Goal: Task Accomplishment & Management: Manage account settings

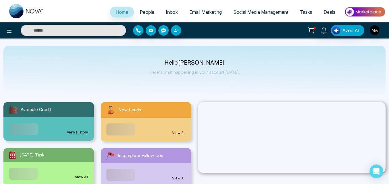
select select "*"
click at [146, 11] on span "People" at bounding box center [147, 12] width 15 height 6
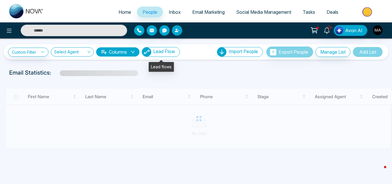
click at [162, 51] on span "Lead Flow" at bounding box center [164, 52] width 22 height 6
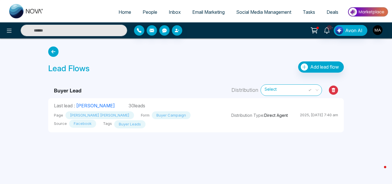
click at [162, 50] on div "Lead Flows Add lead flow" at bounding box center [196, 60] width 303 height 32
click at [309, 67] on button "Add lead flow" at bounding box center [321, 66] width 46 height 11
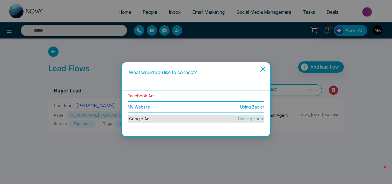
click at [139, 96] on link "Facebook Ads" at bounding box center [142, 95] width 28 height 5
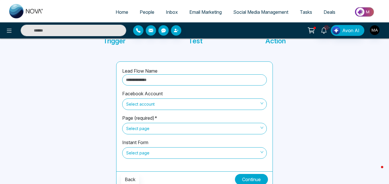
scroll to position [49, 0]
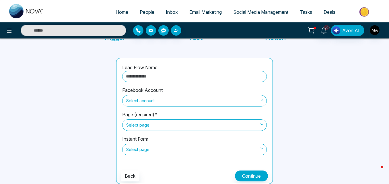
click at [142, 76] on input "text" at bounding box center [194, 76] width 145 height 11
type input "**********"
click at [163, 102] on span "Select account" at bounding box center [194, 101] width 137 height 10
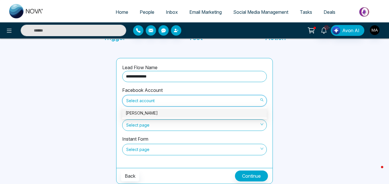
click at [161, 110] on div "Ayub Sipra" at bounding box center [195, 113] width 138 height 6
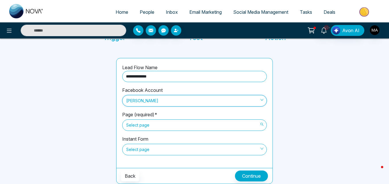
click at [164, 125] on span "Select page" at bounding box center [194, 125] width 137 height 10
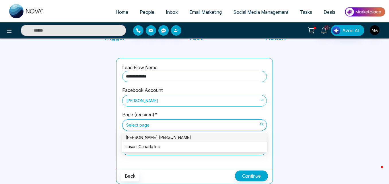
click at [100, 126] on div at bounding box center [72, 121] width 82 height 126
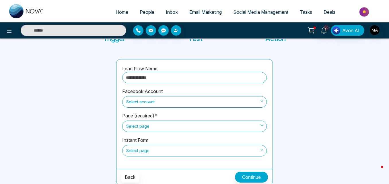
scroll to position [49, 0]
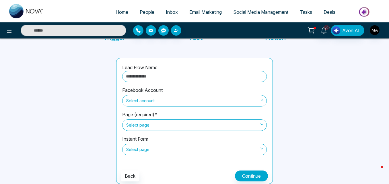
click at [142, 100] on span "Select account" at bounding box center [194, 101] width 137 height 10
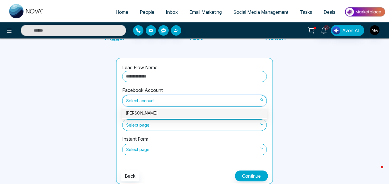
click at [151, 114] on div "[PERSON_NAME]" at bounding box center [195, 113] width 138 height 6
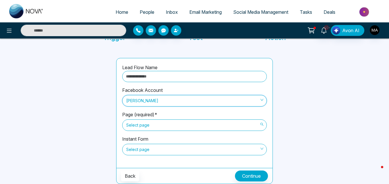
click at [165, 125] on span "Select page" at bounding box center [194, 125] width 137 height 10
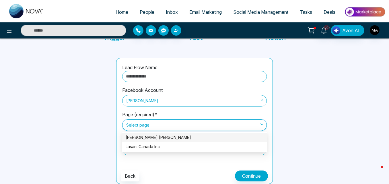
click at [165, 125] on span "Select page" at bounding box center [194, 125] width 137 height 10
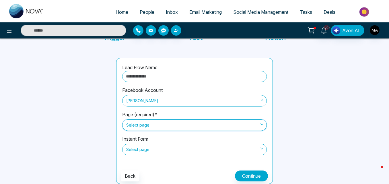
click at [207, 125] on span "Select page" at bounding box center [194, 125] width 137 height 10
click at [67, 81] on div at bounding box center [72, 121] width 82 height 126
click at [77, 92] on div at bounding box center [72, 121] width 82 height 126
click at [377, 58] on div "Home People Inbox Email Marketing Social Media Management Tasks Deals 10+ Avon …" at bounding box center [194, 67] width 389 height 233
click at [375, 32] on img "button" at bounding box center [375, 30] width 10 height 10
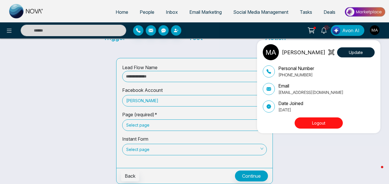
click at [335, 121] on button "Logout" at bounding box center [319, 122] width 48 height 11
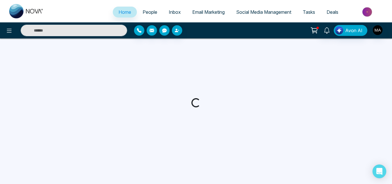
select select "*"
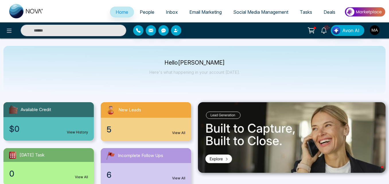
click at [140, 13] on span "People" at bounding box center [147, 12] width 15 height 6
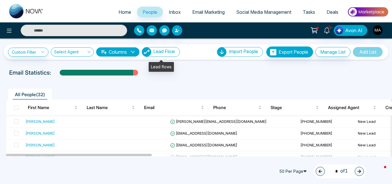
click at [160, 49] on span "Lead Flow" at bounding box center [164, 52] width 22 height 6
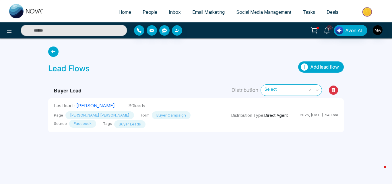
click at [314, 62] on button "Add lead flow" at bounding box center [321, 66] width 46 height 11
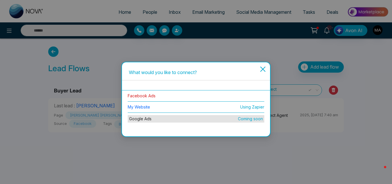
click at [146, 96] on link "Facebook Ads" at bounding box center [142, 95] width 28 height 5
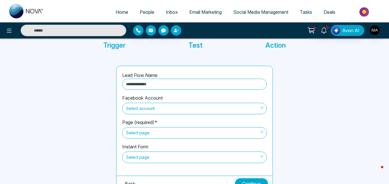
scroll to position [49, 0]
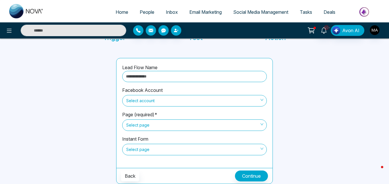
click at [208, 101] on span "Select account" at bounding box center [194, 101] width 137 height 10
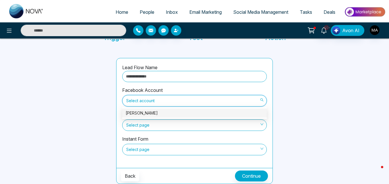
click at [152, 113] on div "Ayub Sipra" at bounding box center [195, 113] width 138 height 6
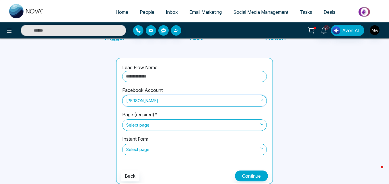
click at [165, 123] on span "Select page" at bounding box center [194, 125] width 137 height 10
click at [96, 144] on div at bounding box center [72, 121] width 82 height 126
click at [136, 146] on span "Select page" at bounding box center [194, 150] width 137 height 10
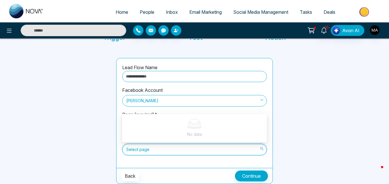
click at [108, 131] on div at bounding box center [72, 121] width 82 height 126
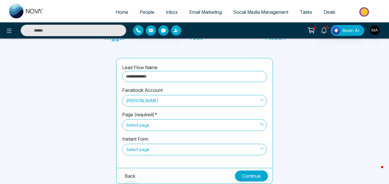
click at [138, 123] on span "Select page" at bounding box center [194, 125] width 137 height 10
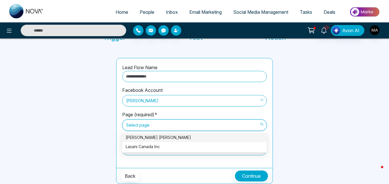
click at [143, 136] on div "Ayub Mohammad Sipra" at bounding box center [195, 137] width 138 height 6
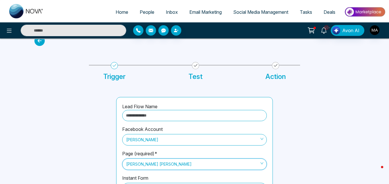
scroll to position [0, 0]
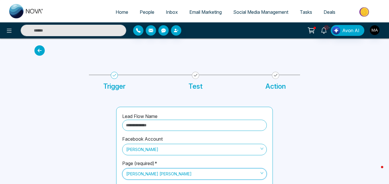
click at [116, 11] on span "Home" at bounding box center [122, 12] width 13 height 6
select select "*"
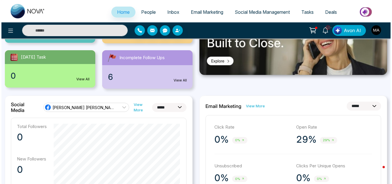
scroll to position [98, 0]
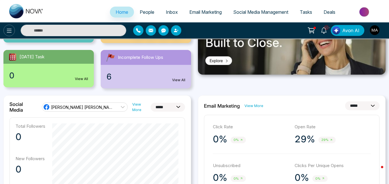
click at [11, 29] on icon at bounding box center [9, 30] width 7 height 7
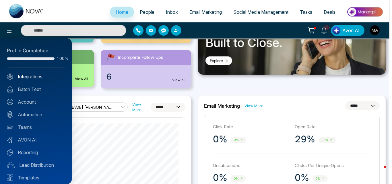
click at [32, 75] on link "Integrations" at bounding box center [36, 76] width 58 height 7
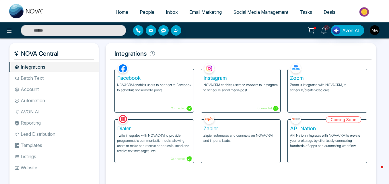
click at [165, 91] on p "NOVACRM enables users to connect to Facebook to schedule social media posts." at bounding box center [154, 87] width 75 height 10
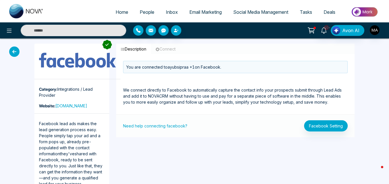
scroll to position [8, 0]
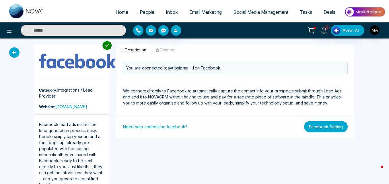
click at [318, 127] on button "Facebook Setting" at bounding box center [326, 126] width 44 height 11
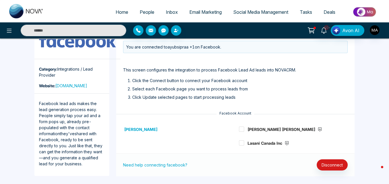
scroll to position [35, 0]
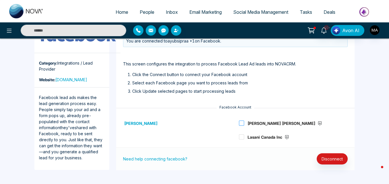
click at [244, 124] on span at bounding box center [241, 123] width 5 height 5
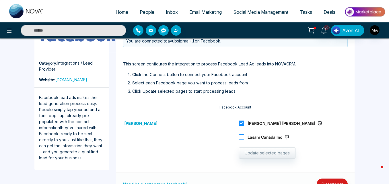
click at [240, 135] on span at bounding box center [241, 136] width 5 height 5
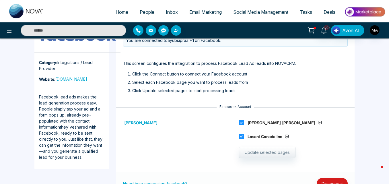
scroll to position [48, 0]
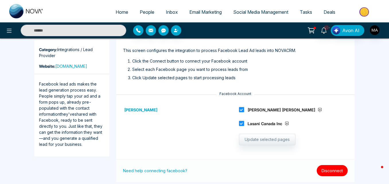
click at [326, 167] on button "Disconnect" at bounding box center [332, 170] width 31 height 11
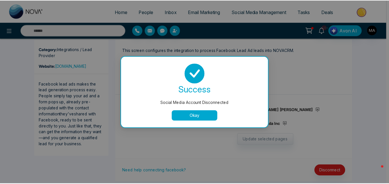
scroll to position [0, 0]
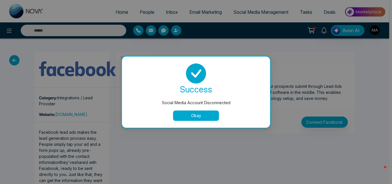
click at [198, 116] on button "Okay" at bounding box center [196, 116] width 46 height 10
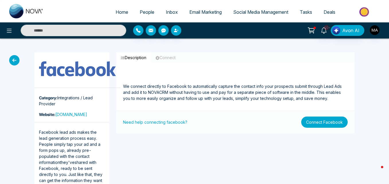
click at [313, 120] on button "Connect Facebook" at bounding box center [324, 122] width 46 height 11
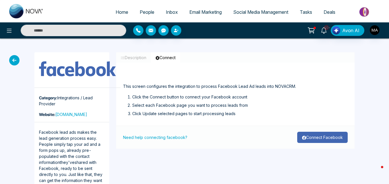
click at [313, 133] on button "Connect Facebook" at bounding box center [322, 137] width 51 height 11
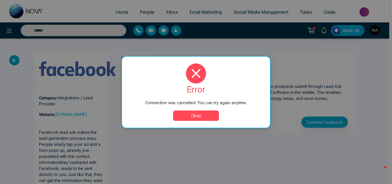
click at [202, 118] on button "Okay" at bounding box center [196, 116] width 46 height 10
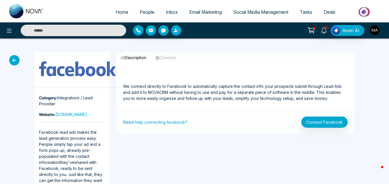
click at [377, 29] on img "button" at bounding box center [375, 30] width 10 height 10
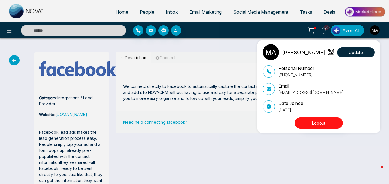
click at [306, 124] on button "Logout" at bounding box center [319, 122] width 48 height 11
